Goal: Information Seeking & Learning: Find specific fact

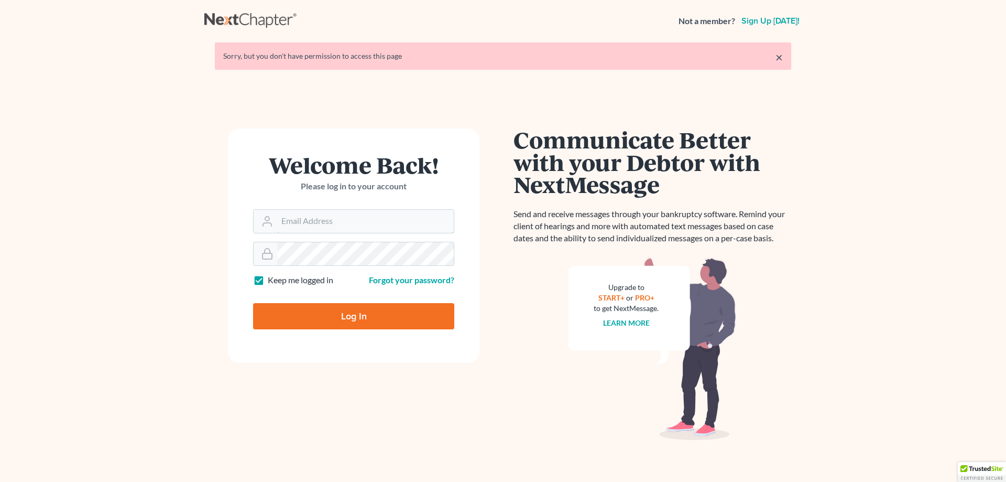
type input "[EMAIL_ADDRESS][DOMAIN_NAME]"
click at [373, 319] on input "Log In" at bounding box center [353, 316] width 201 height 26
type input "Thinking..."
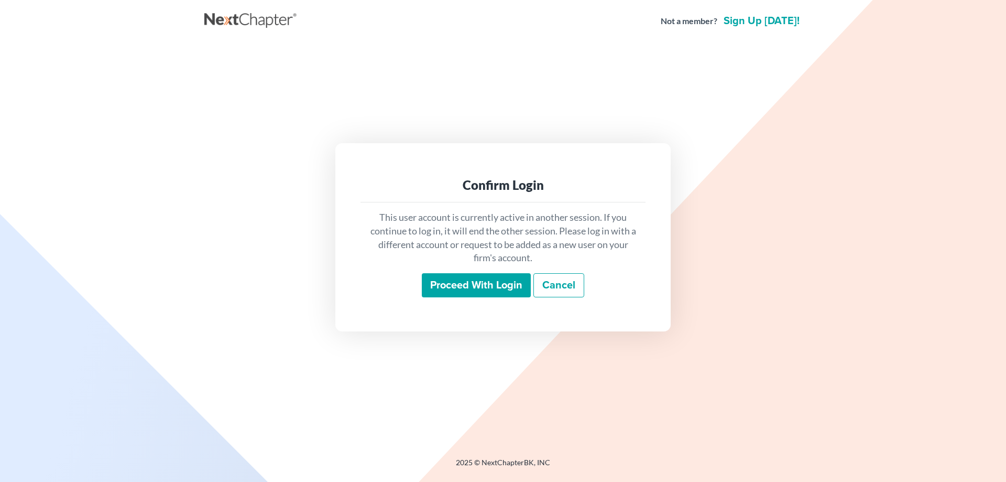
click at [471, 282] on input "Proceed with login" at bounding box center [476, 285] width 109 height 24
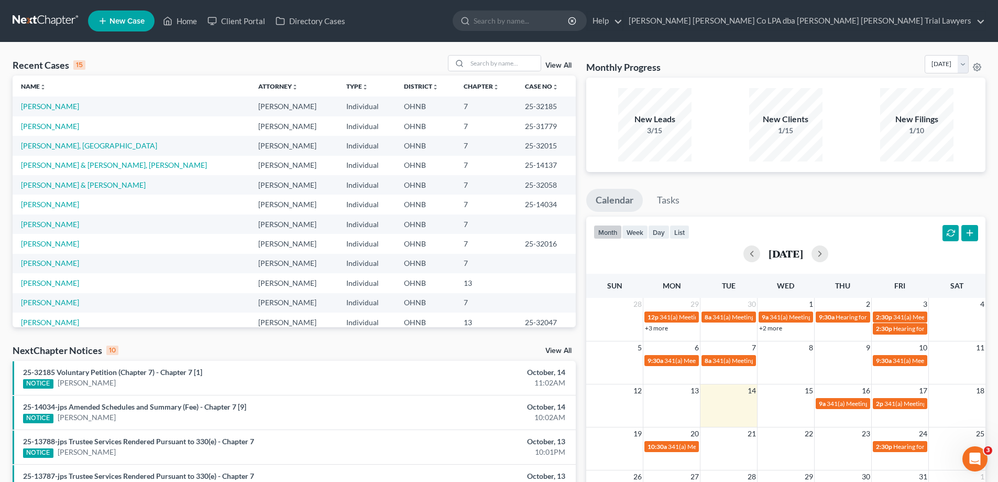
click at [558, 345] on div "NextChapter Notices 10 View All" at bounding box center [294, 352] width 563 height 17
click at [558, 353] on link "View All" at bounding box center [559, 350] width 26 height 7
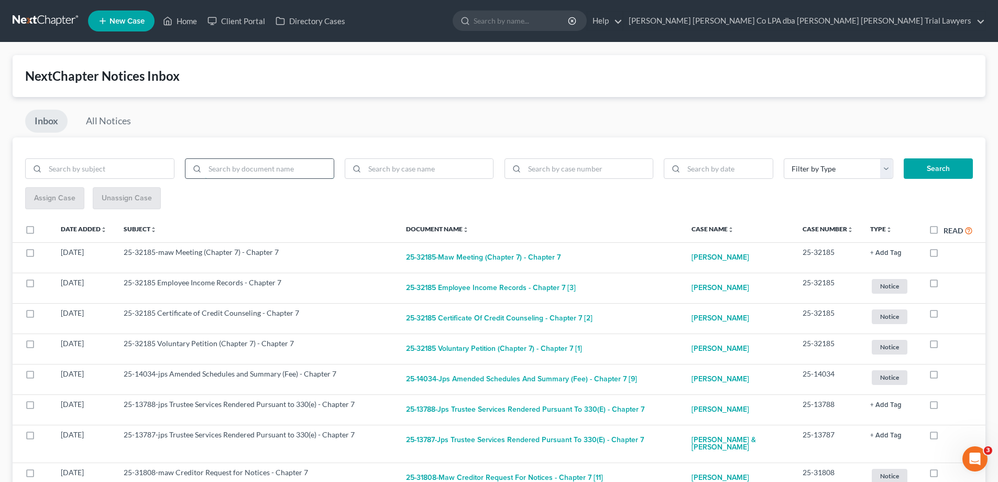
click at [291, 170] on input "search" at bounding box center [269, 169] width 129 height 20
click at [949, 175] on button "Search" at bounding box center [938, 168] width 69 height 21
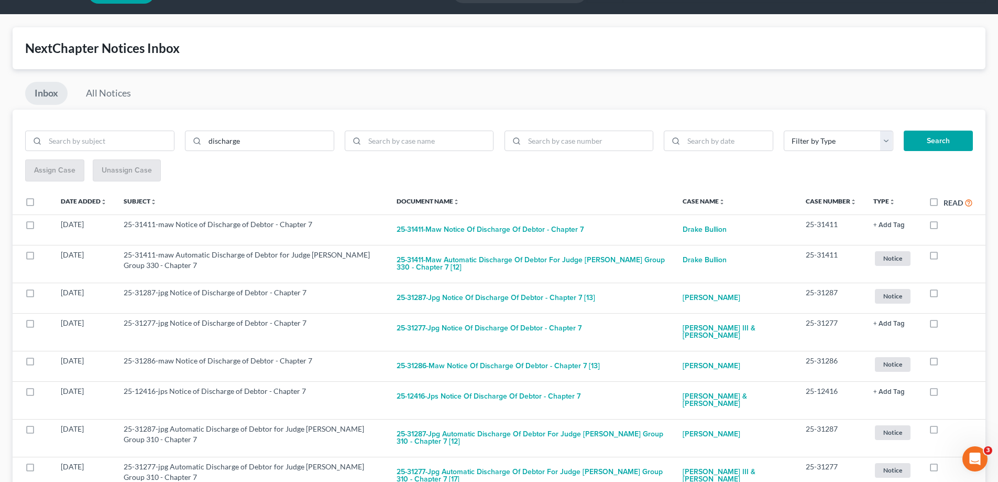
scroll to position [111, 0]
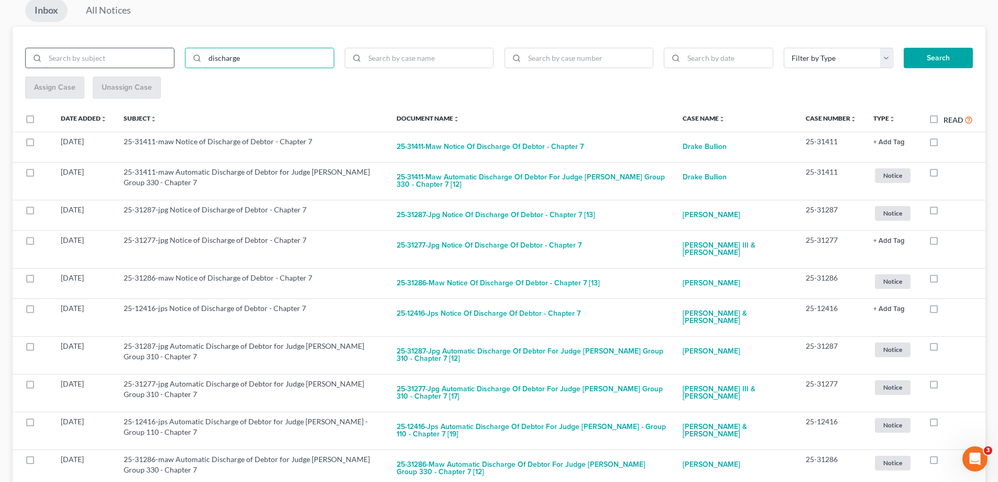
drag, startPoint x: 256, startPoint y: 52, endPoint x: 72, endPoint y: 68, distance: 185.1
click at [72, 68] on div "discharge" at bounding box center [260, 62] width 480 height 29
type input "automatic discharge of debtor"
click at [930, 62] on button "Search" at bounding box center [938, 58] width 69 height 21
